Goal: Find specific page/section: Find specific page/section

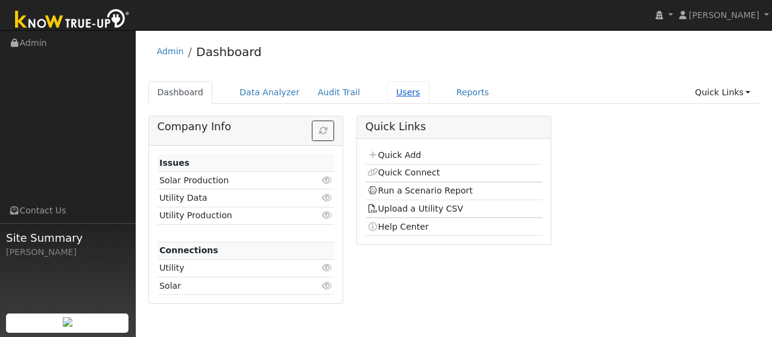
click at [387, 95] on link "Users" at bounding box center [408, 92] width 42 height 22
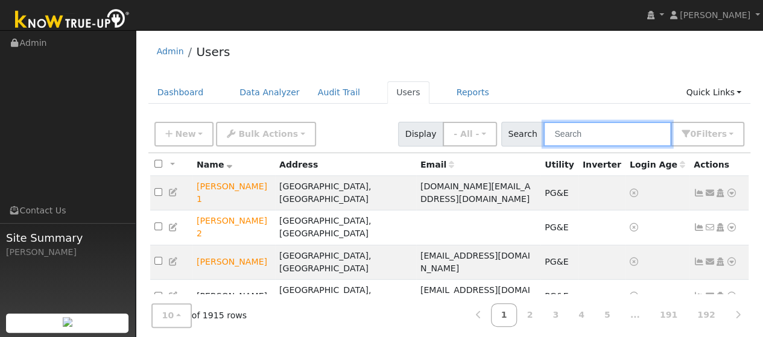
click at [569, 133] on input "text" at bounding box center [607, 134] width 128 height 25
type input "[PERSON_NAME]"
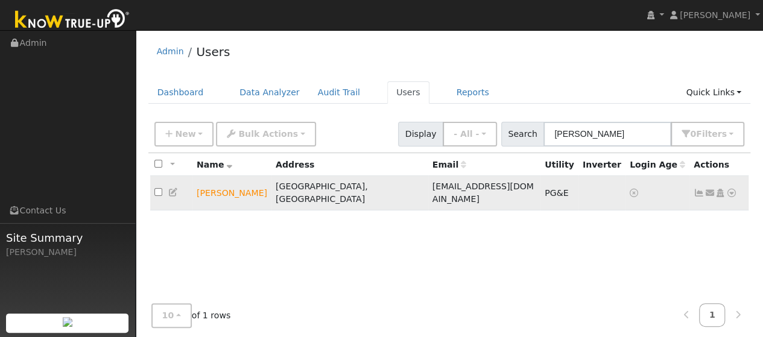
click at [729, 189] on icon at bounding box center [731, 193] width 11 height 8
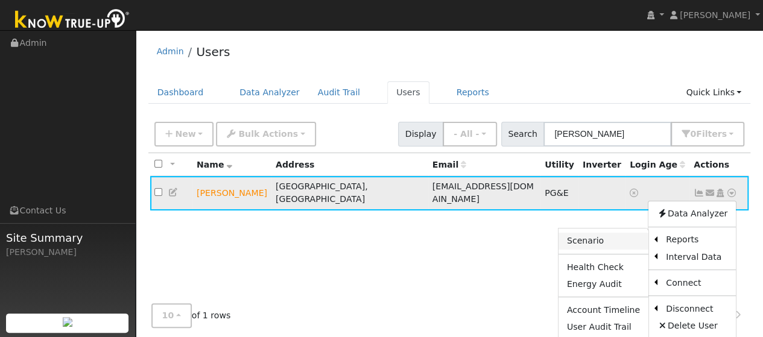
click at [624, 238] on link "Scenario" at bounding box center [604, 241] width 90 height 17
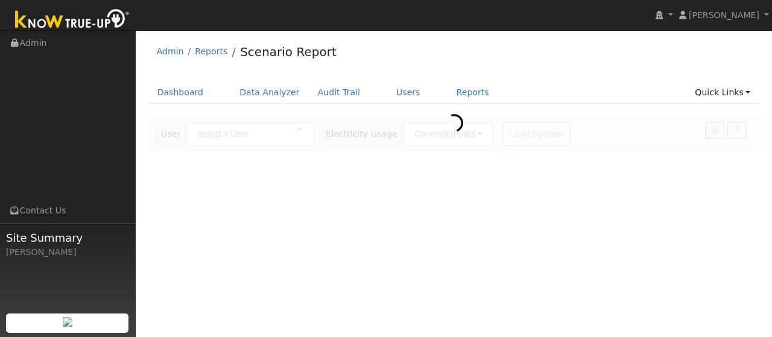
type input "[PERSON_NAME]"
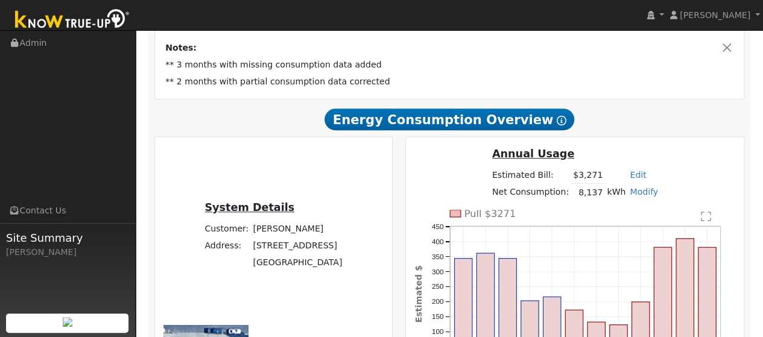
scroll to position [234, 0]
